Goal: Information Seeking & Learning: Learn about a topic

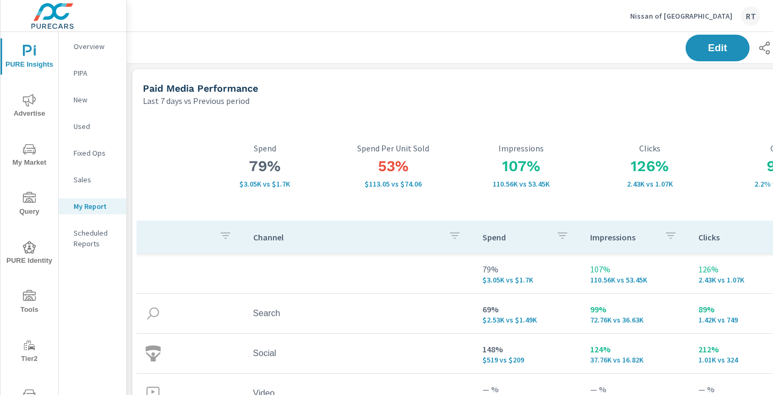
scroll to position [1354, 789]
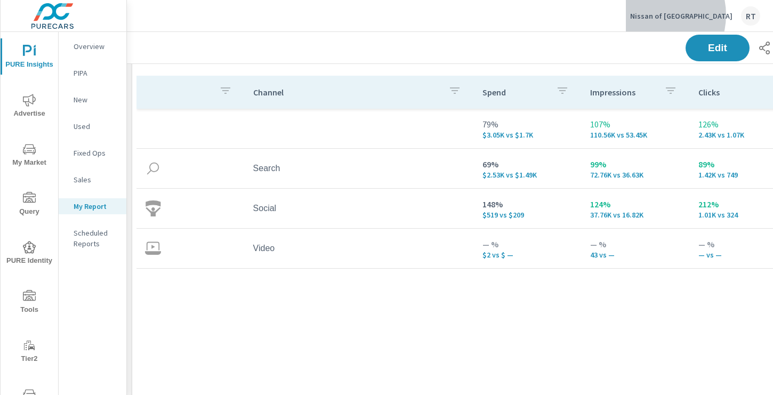
click at [691, 15] on p "Nissan of Elk Grove" at bounding box center [681, 16] width 102 height 10
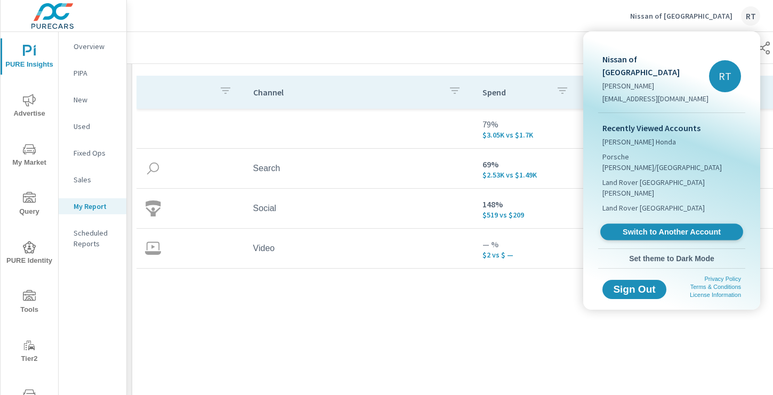
click at [646, 227] on span "Switch to Another Account" at bounding box center [671, 232] width 131 height 10
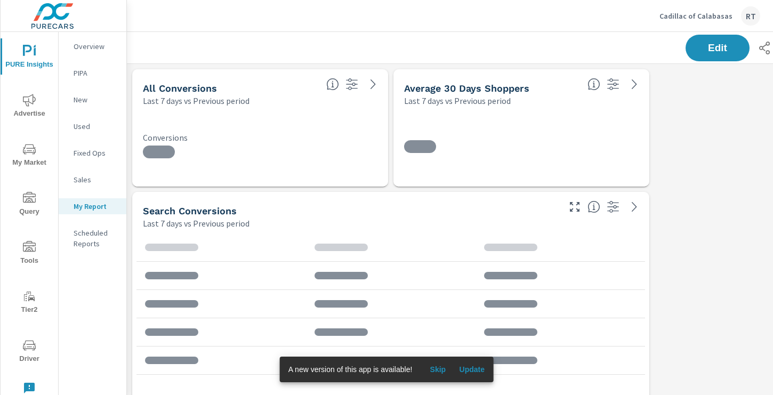
scroll to position [1844, 789]
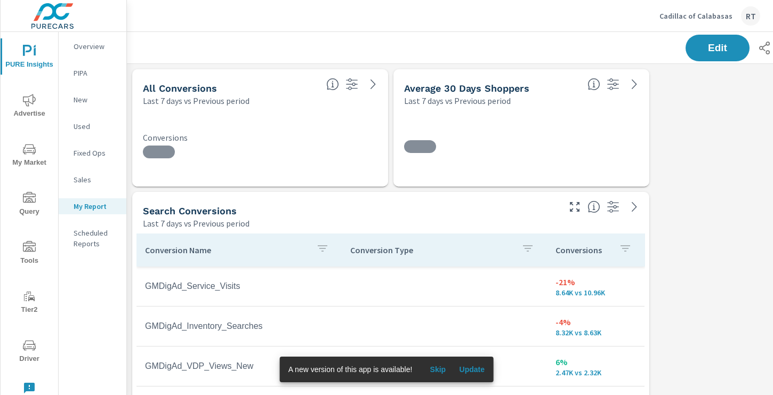
click at [436, 368] on span "Skip" at bounding box center [438, 369] width 26 height 10
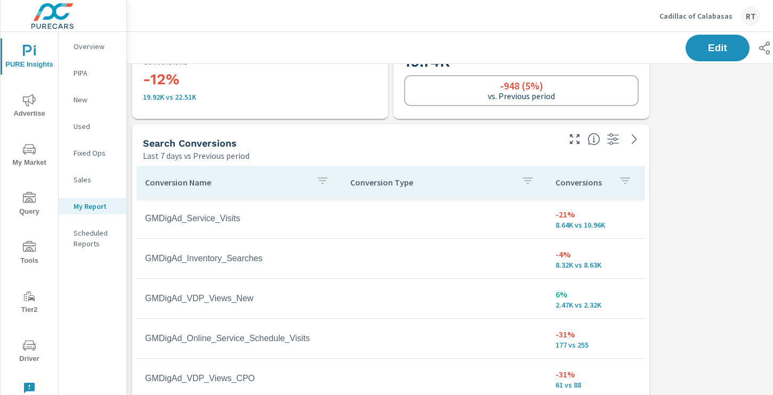
scroll to position [0, 0]
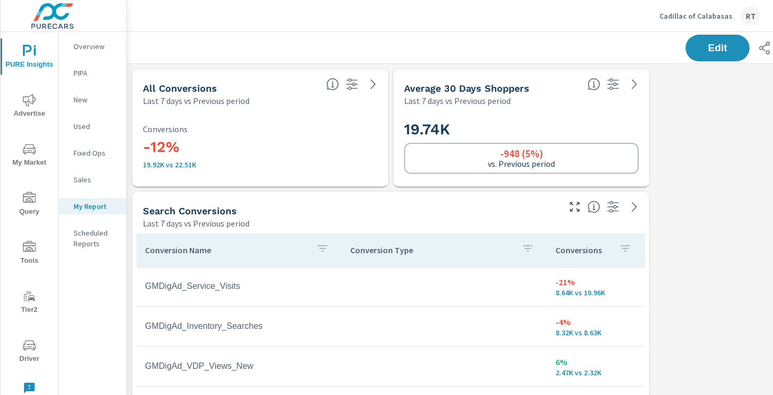
click at [25, 99] on icon "nav menu" at bounding box center [29, 100] width 13 height 13
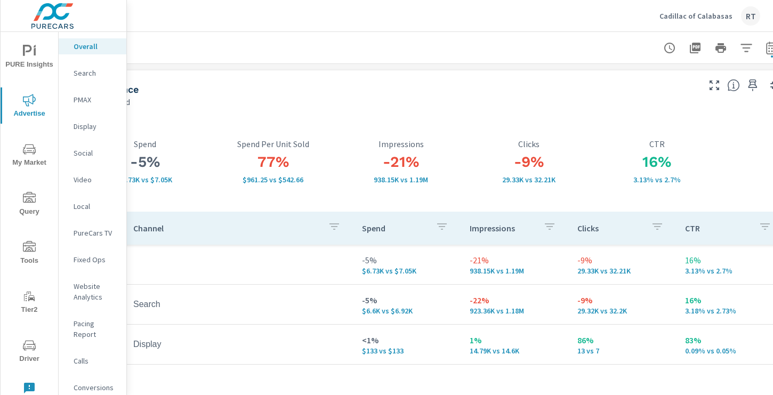
scroll to position [0, 143]
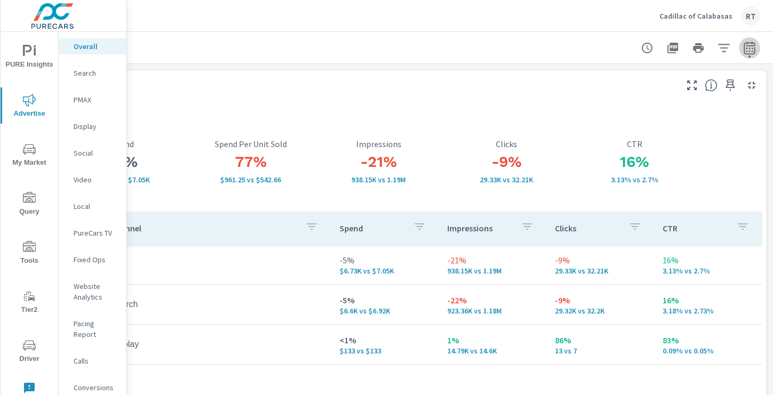
click at [750, 47] on icon "button" at bounding box center [748, 49] width 7 height 4
select select "Last 7 days"
select select "Previous period"
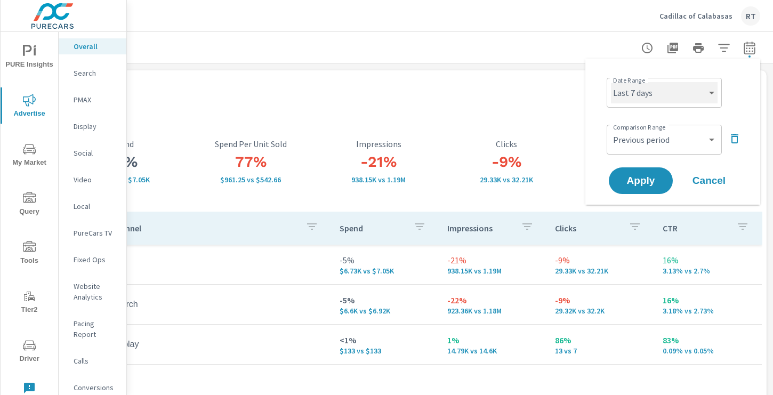
click at [705, 100] on select "Custom Yesterday Last week Last 7 days Last 14 days Last 30 days Last 45 days L…" at bounding box center [664, 92] width 107 height 21
click at [611, 82] on select "Custom Yesterday Last week Last 7 days Last 14 days Last 30 days Last 45 days L…" at bounding box center [664, 92] width 107 height 21
select select "Last month"
click at [632, 179] on span "Apply" at bounding box center [641, 181] width 44 height 10
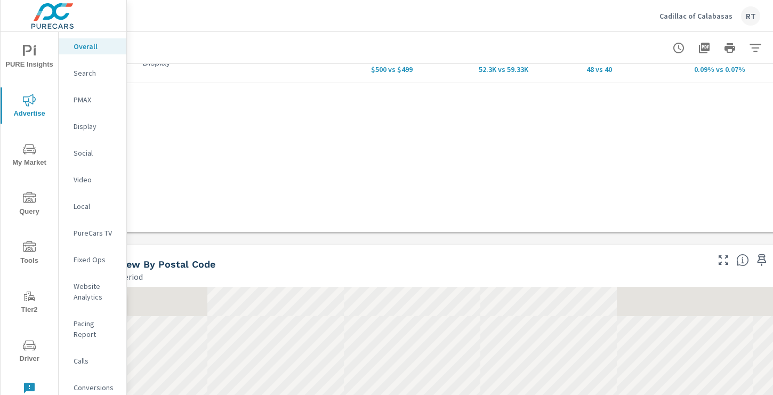
scroll to position [282, 111]
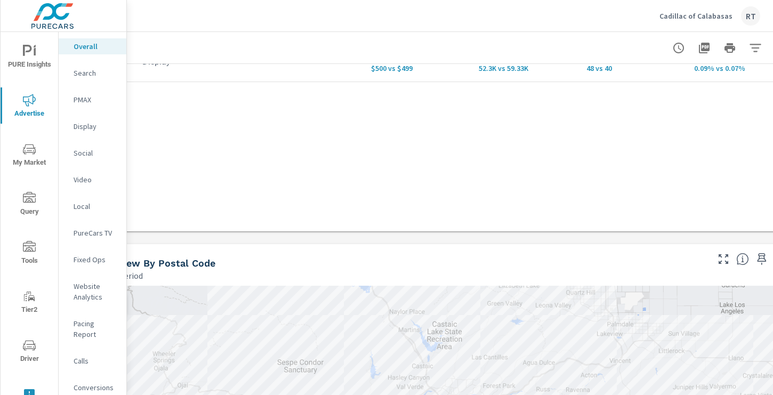
click at [80, 102] on p "PMAX" at bounding box center [96, 99] width 44 height 11
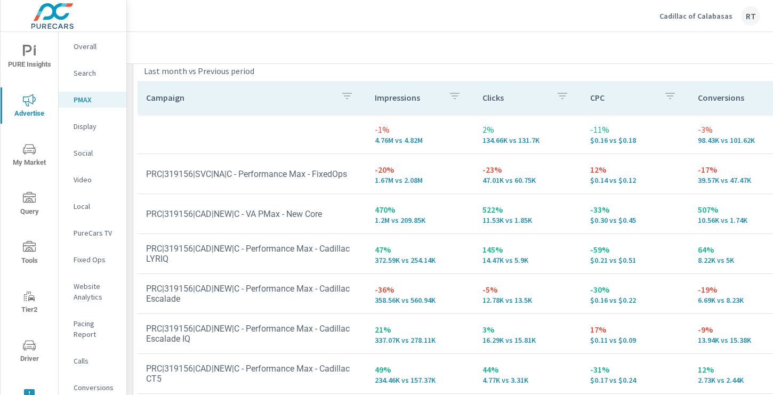
scroll to position [153, 0]
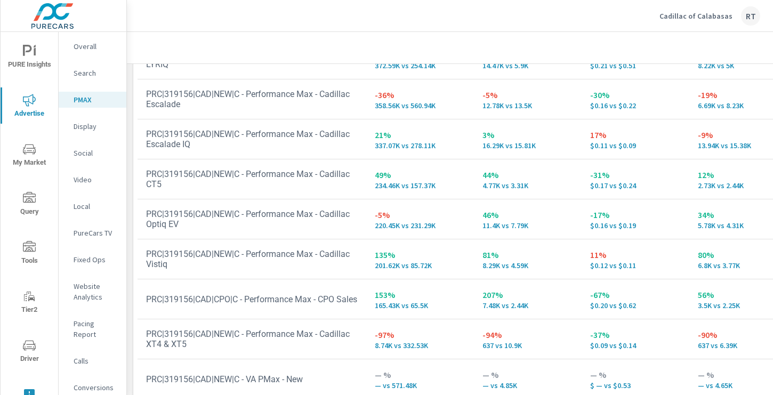
scroll to position [239, 0]
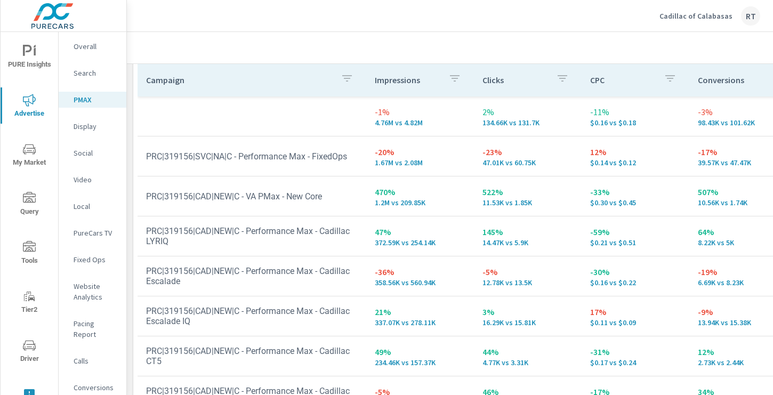
scroll to position [164, 0]
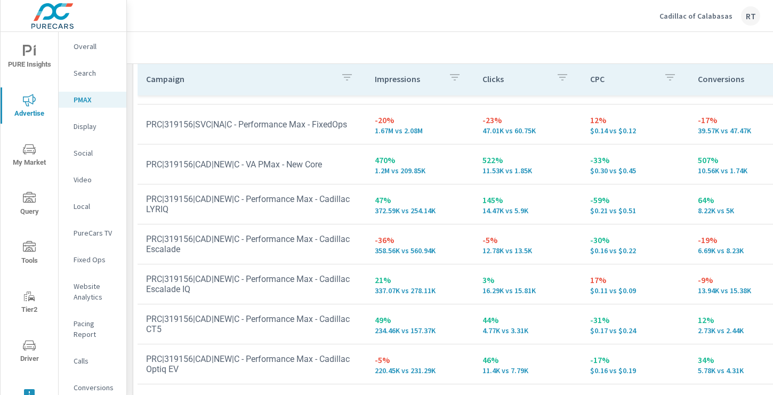
scroll to position [27, 0]
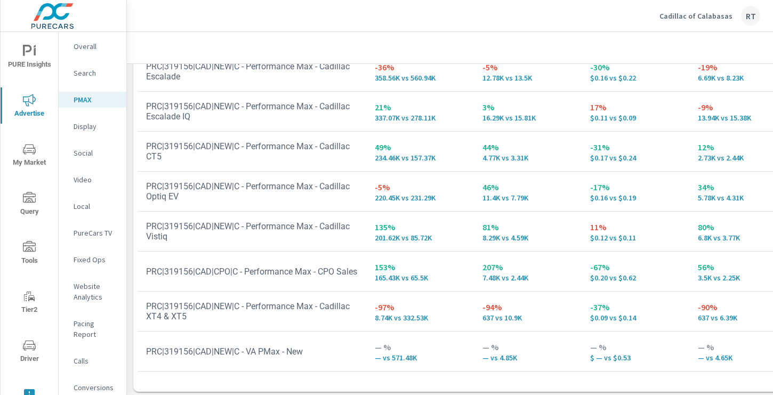
scroll to position [239, 0]
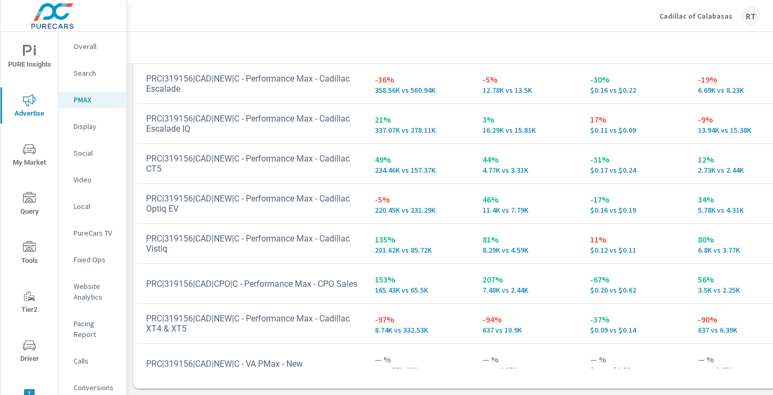
scroll to position [131, 0]
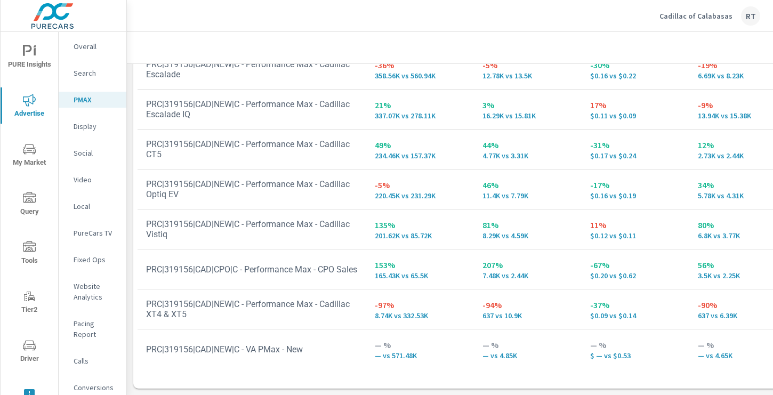
scroll to position [131, 0]
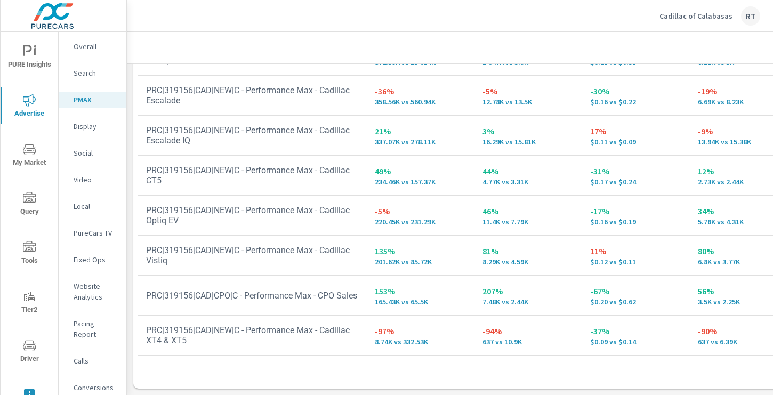
scroll to position [131, 0]
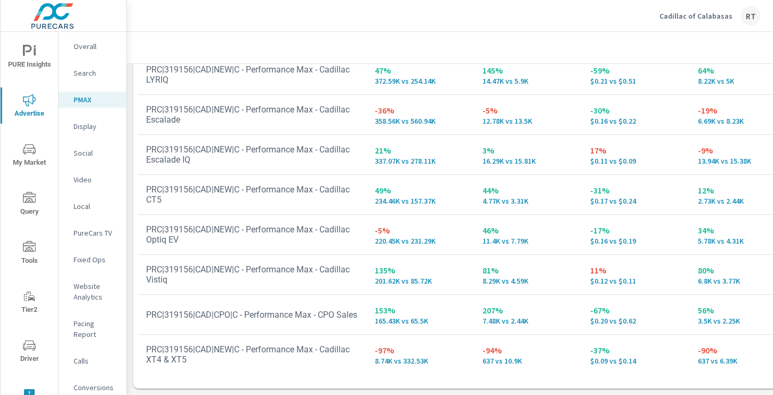
scroll to position [47, 0]
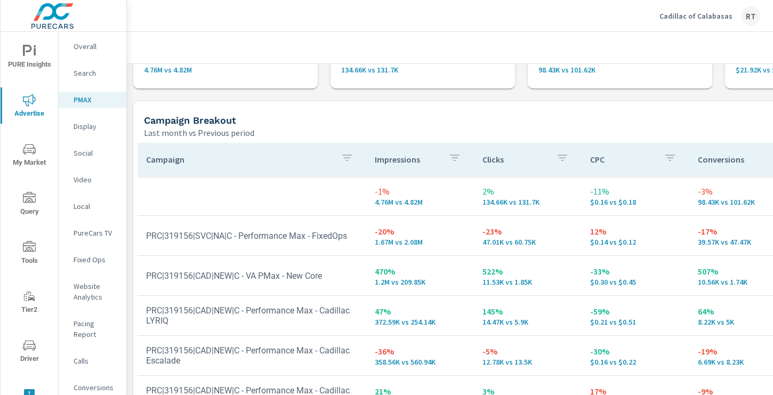
scroll to position [83, 0]
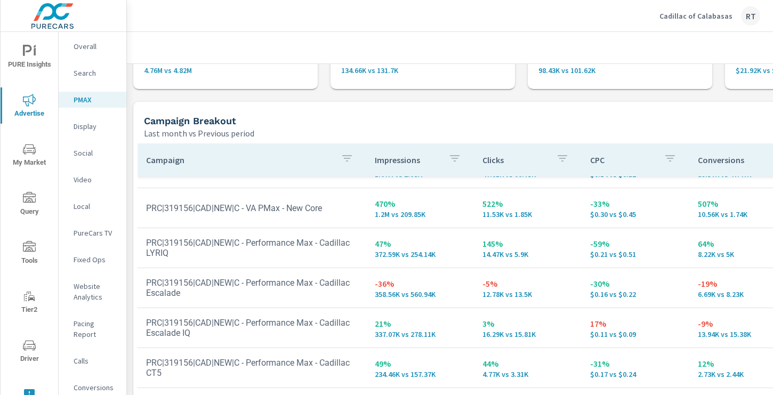
scroll to position [90, 0]
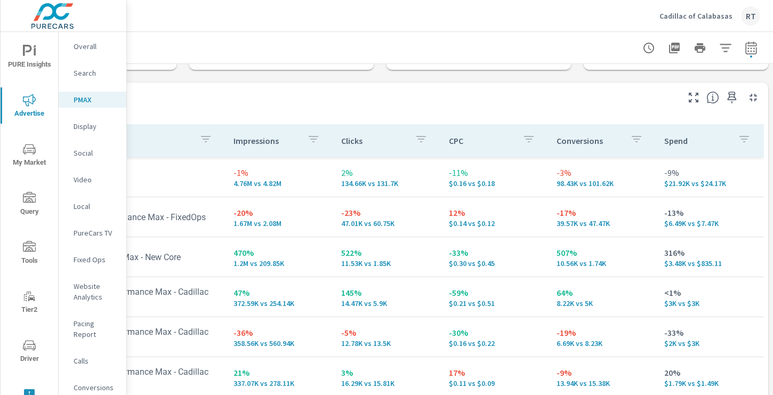
scroll to position [102, 143]
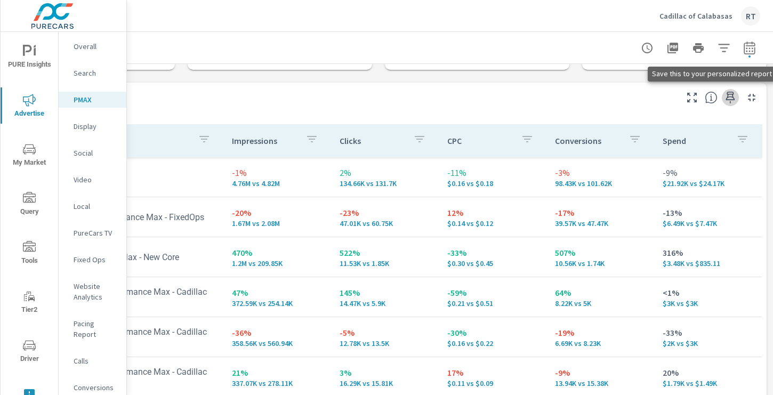
click at [731, 98] on icon "button" at bounding box center [730, 97] width 13 height 13
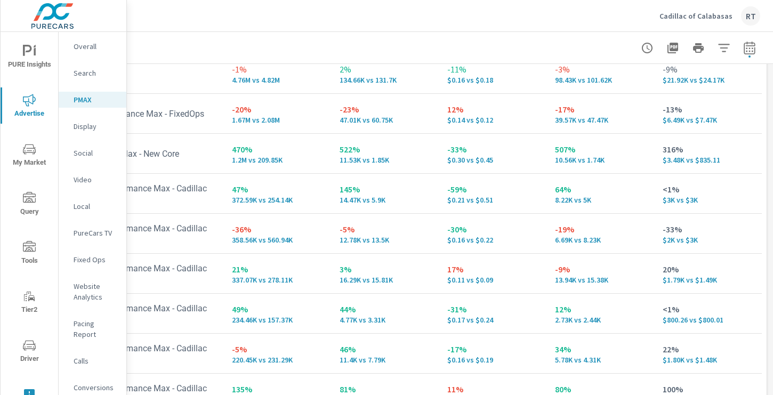
scroll to position [239, 143]
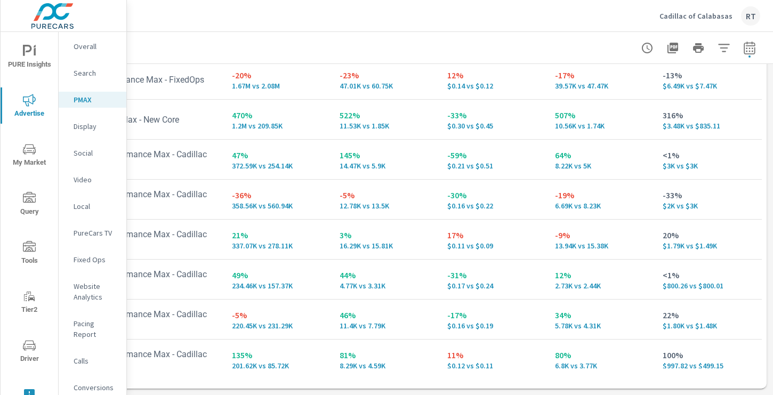
click at [90, 232] on p "PureCars TV" at bounding box center [96, 233] width 44 height 11
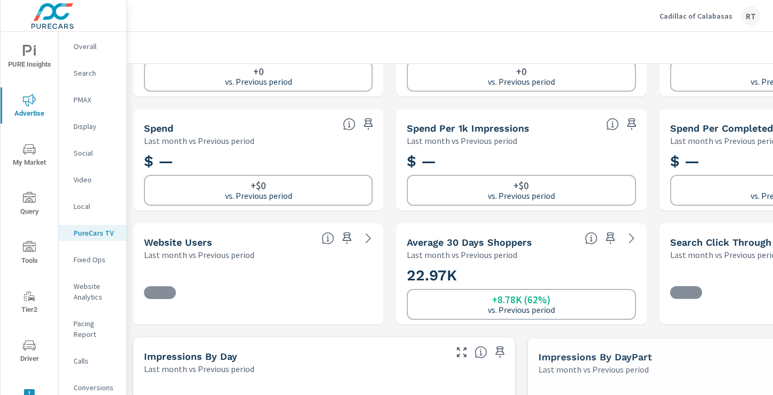
scroll to position [76, 0]
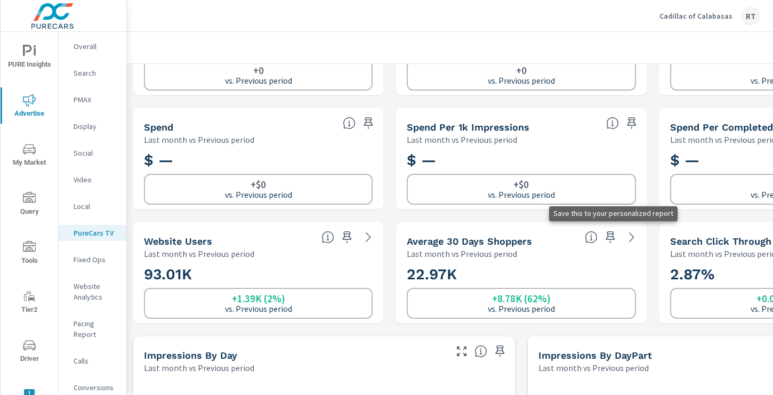
click at [609, 234] on icon "button" at bounding box center [610, 237] width 13 height 13
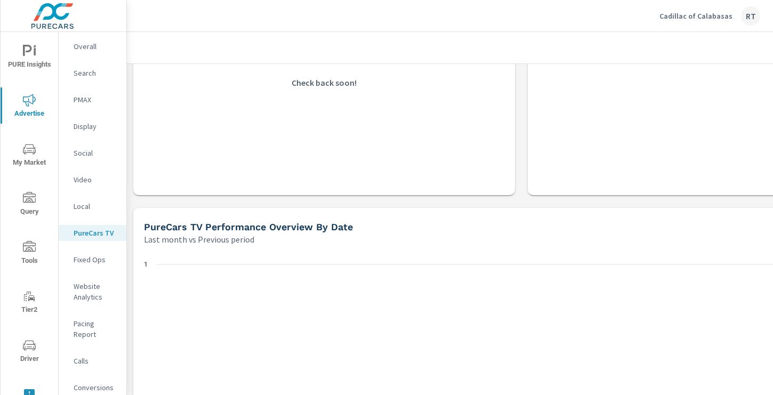
scroll to position [551, 0]
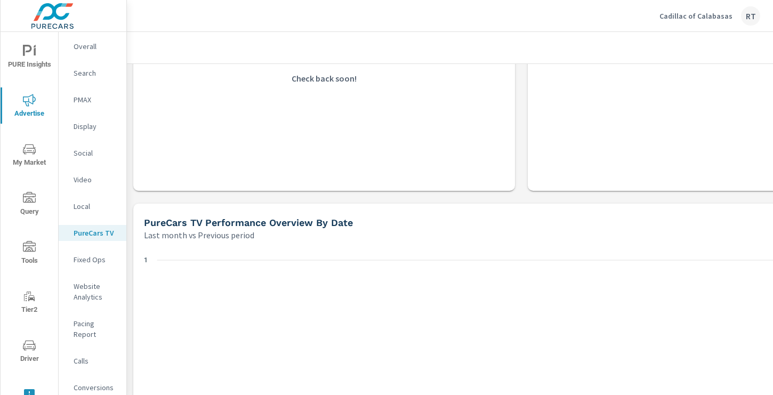
click at [86, 382] on p "Conversions" at bounding box center [96, 387] width 44 height 11
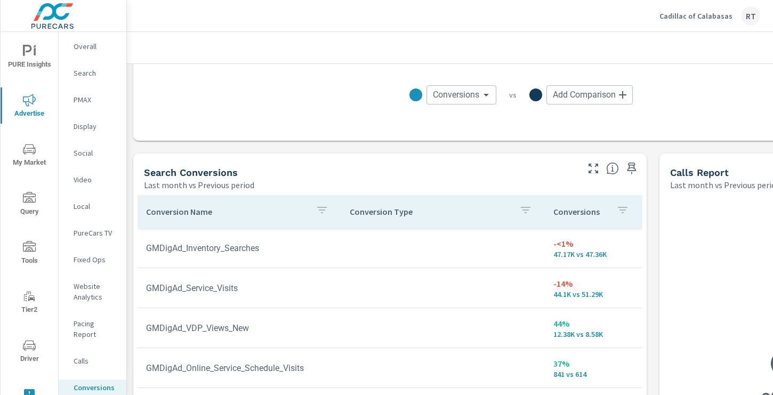
scroll to position [521, 0]
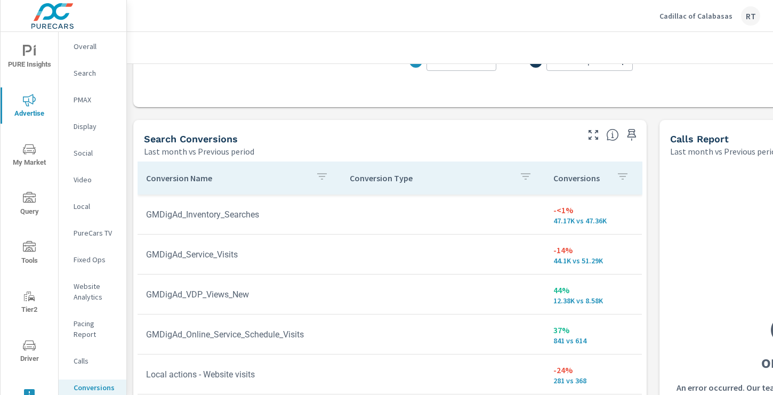
click at [624, 176] on icon "button" at bounding box center [623, 176] width 10 height 6
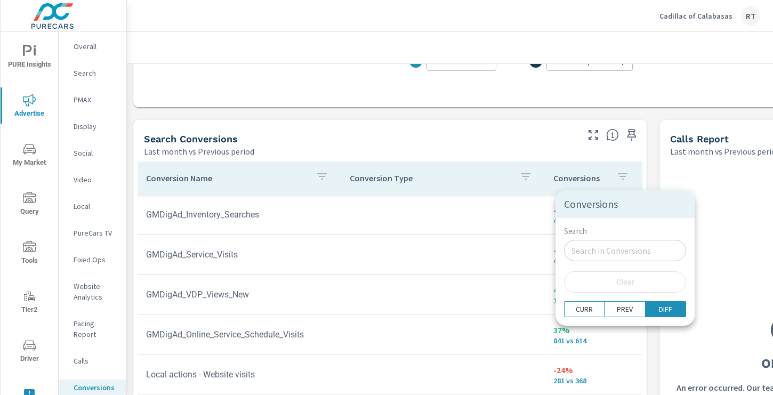
click at [649, 157] on div at bounding box center [386, 197] width 773 height 395
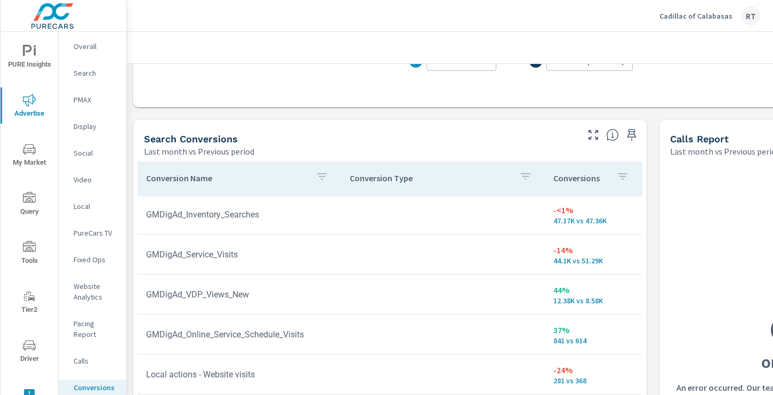
click at [611, 177] on div "Conversions" at bounding box center [593, 178] width 80 height 25
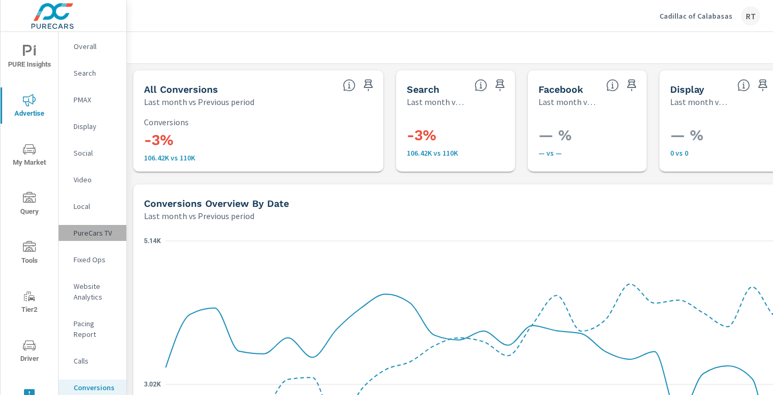
click at [91, 232] on p "PureCars TV" at bounding box center [96, 233] width 44 height 11
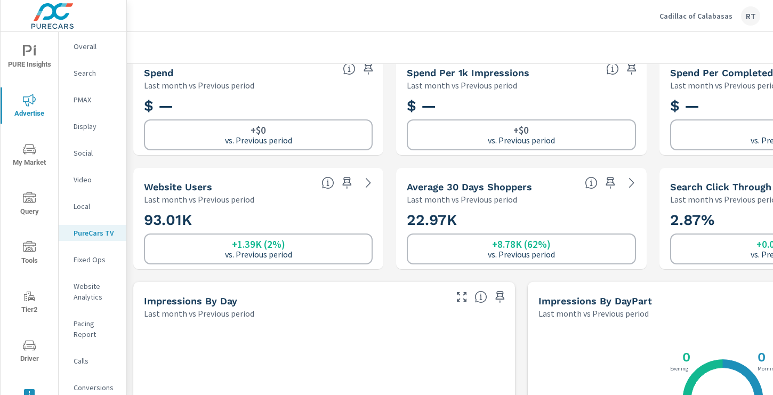
scroll to position [136, 0]
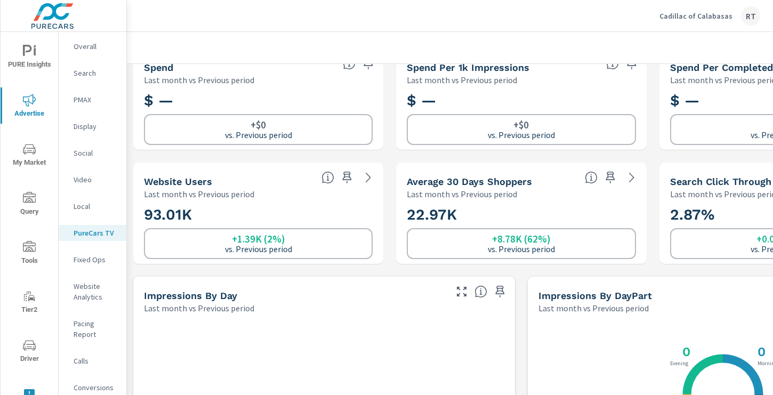
click at [84, 101] on p "PMAX" at bounding box center [96, 99] width 44 height 11
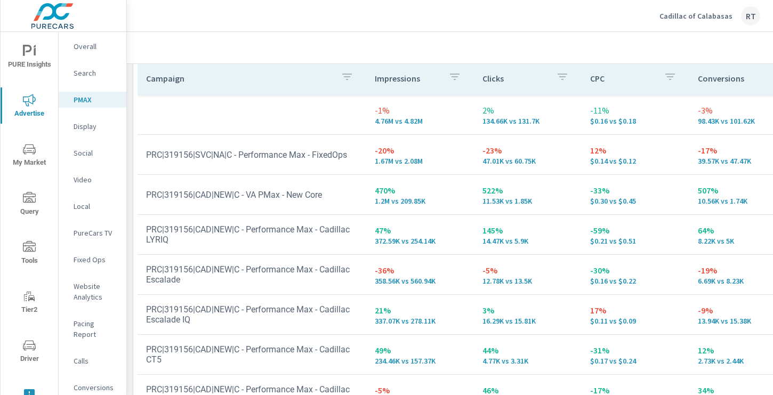
scroll to position [163, 0]
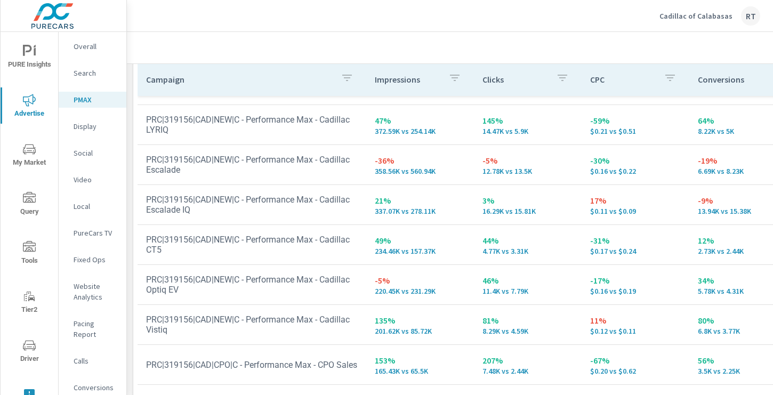
scroll to position [116, 0]
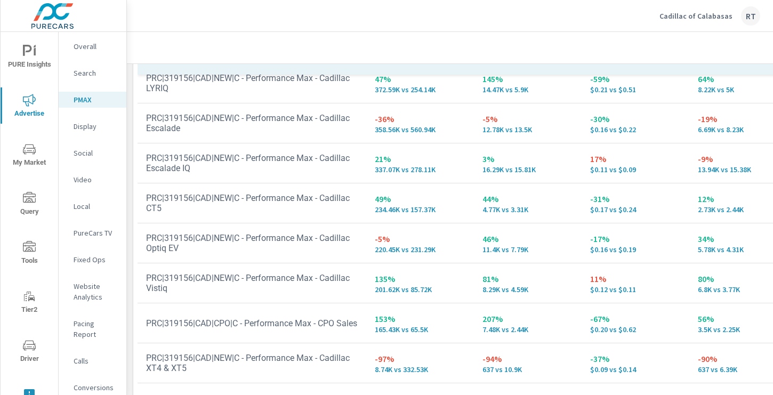
scroll to position [186, 0]
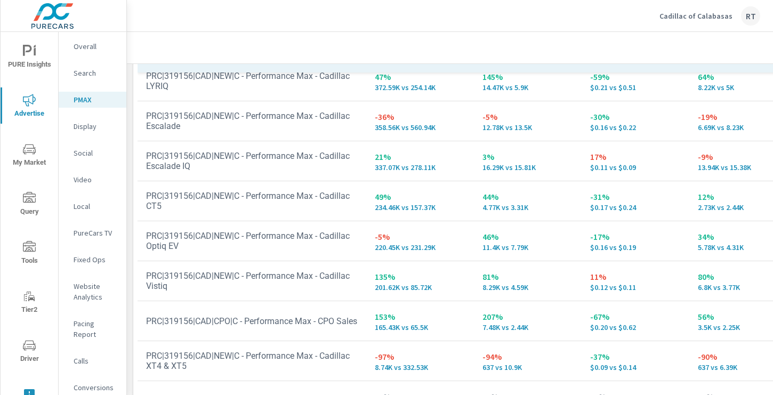
click at [87, 48] on p "Overall" at bounding box center [96, 46] width 44 height 11
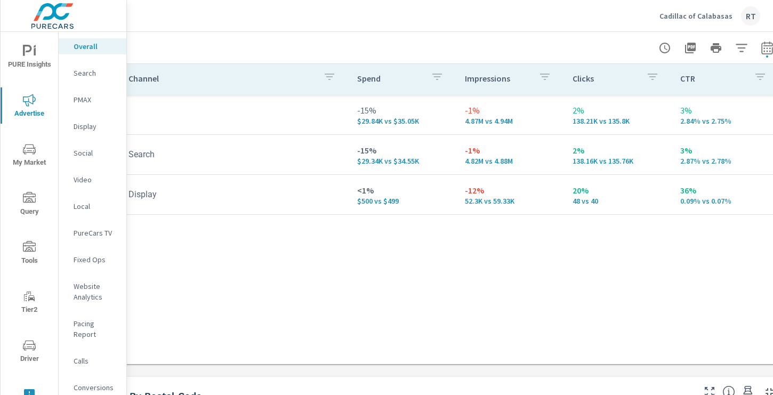
scroll to position [150, 143]
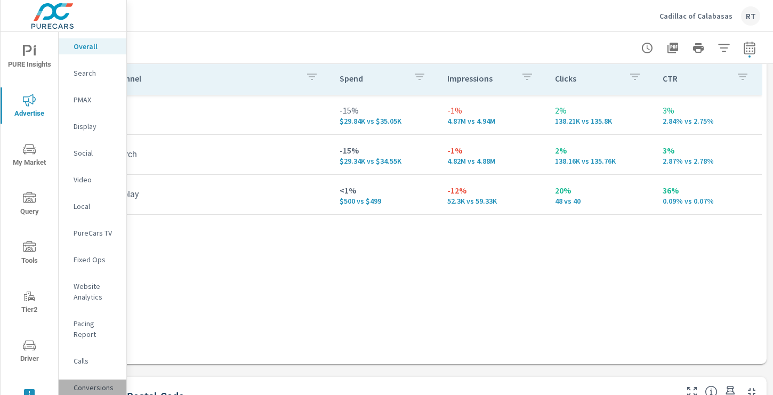
click at [98, 382] on p "Conversions" at bounding box center [96, 387] width 44 height 11
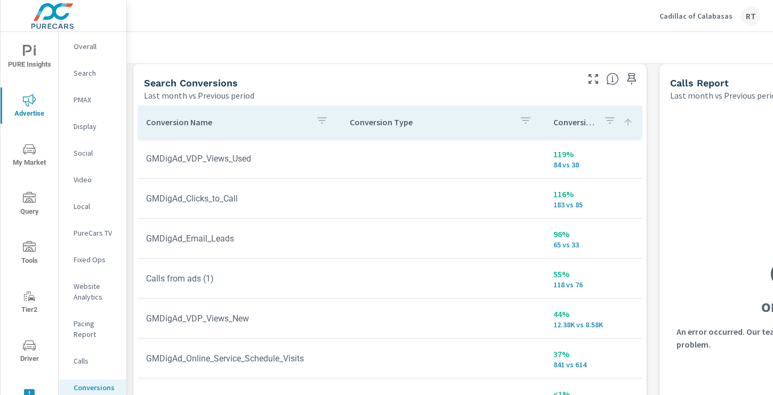
scroll to position [578, 0]
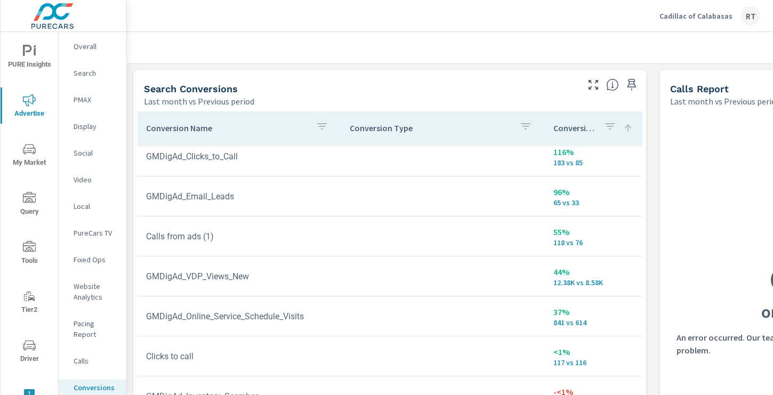
scroll to position [582, 0]
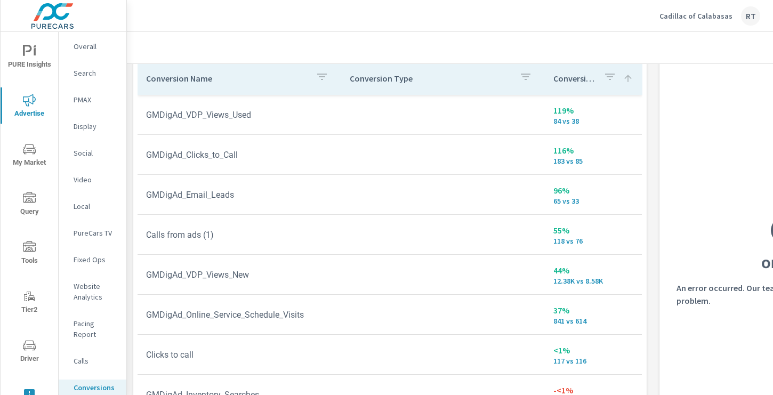
scroll to position [619, 0]
